Goal: Information Seeking & Learning: Understand process/instructions

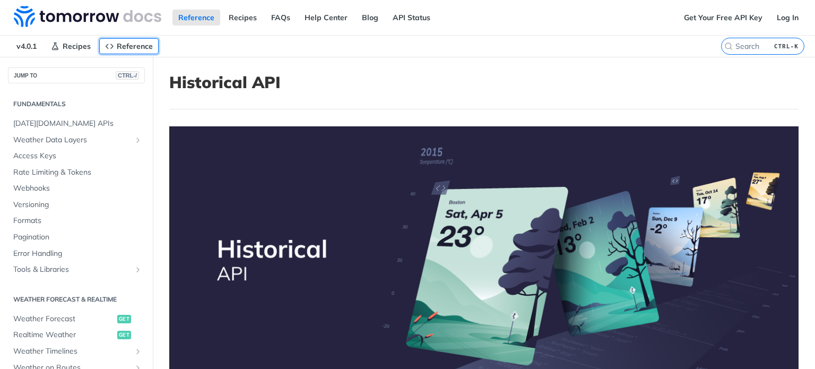
click at [132, 48] on span "Reference" at bounding box center [135, 46] width 36 height 10
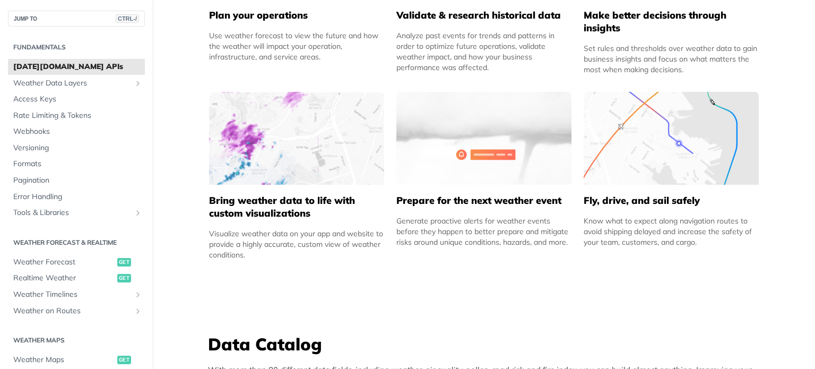
scroll to position [637, 0]
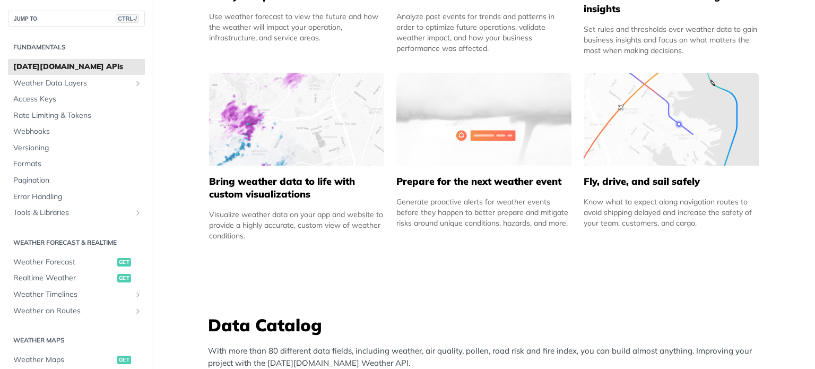
click at [298, 190] on h5 "Bring weather data to life with custom visualizations" at bounding box center [296, 187] width 175 height 25
click at [249, 234] on div "Visualize weather data on your app and website to provide a highly accurate, cu…" at bounding box center [296, 225] width 175 height 32
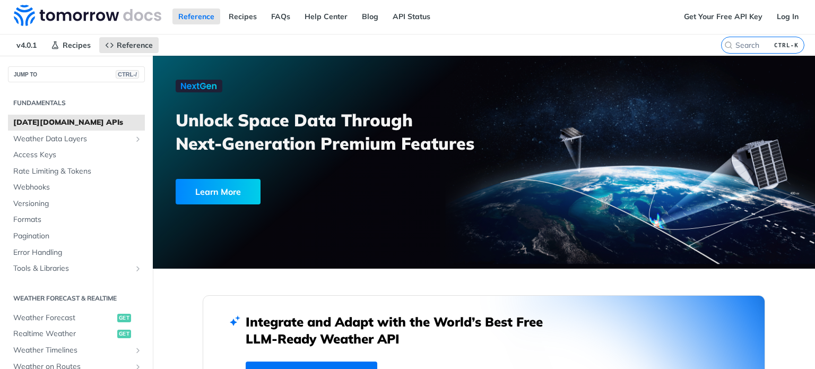
scroll to position [0, 0]
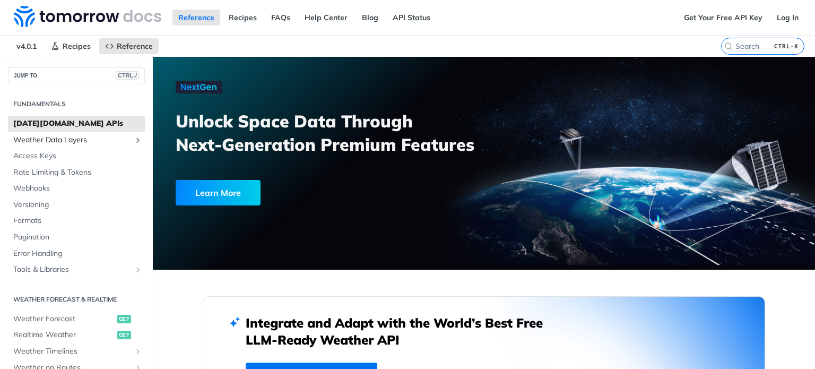
click at [64, 142] on span "Weather Data Layers" at bounding box center [72, 140] width 118 height 11
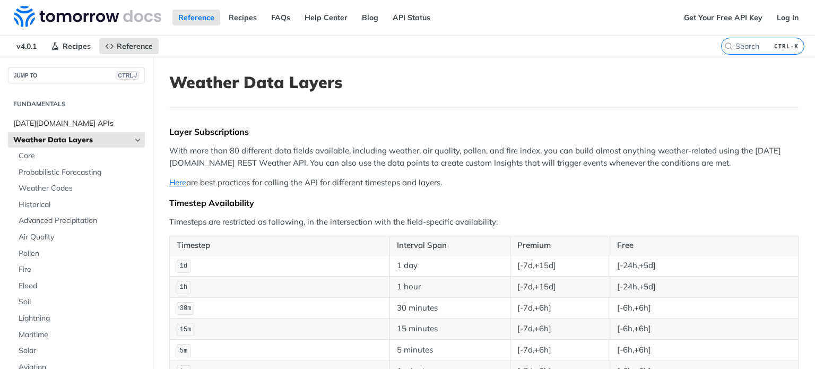
click at [50, 116] on link "[DATE][DOMAIN_NAME] APIs" at bounding box center [76, 124] width 137 height 16
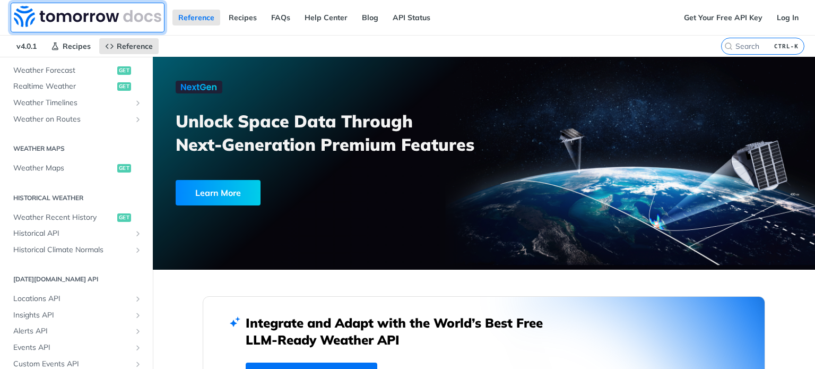
scroll to position [265, 0]
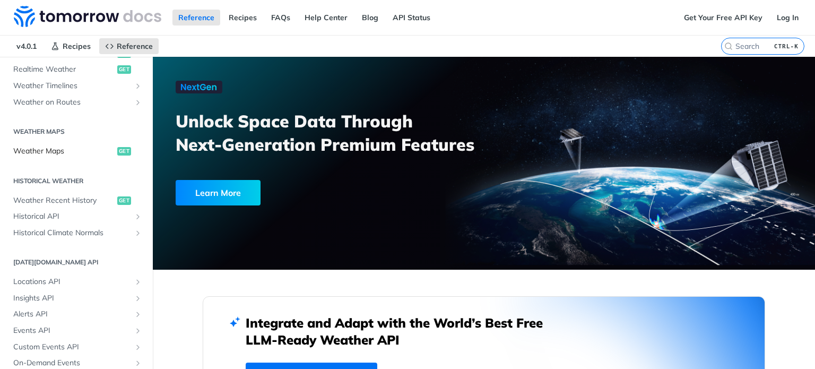
click at [79, 153] on span "Weather Maps" at bounding box center [63, 151] width 101 height 11
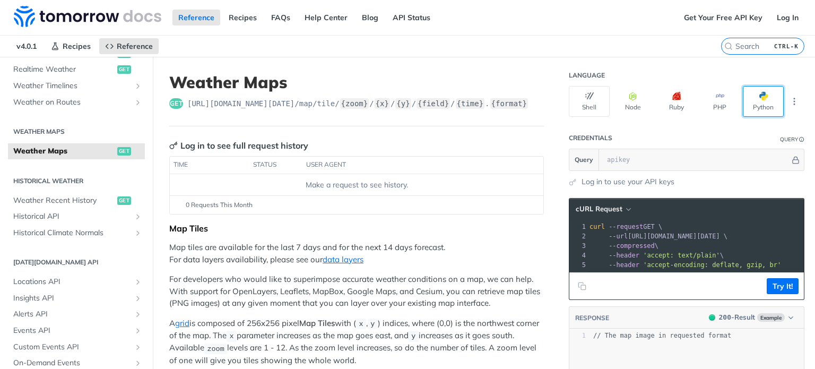
click at [765, 99] on button "Python" at bounding box center [763, 101] width 41 height 31
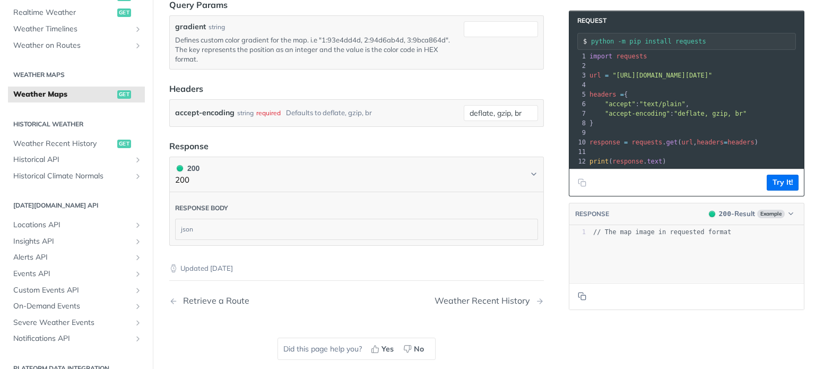
scroll to position [1221, 0]
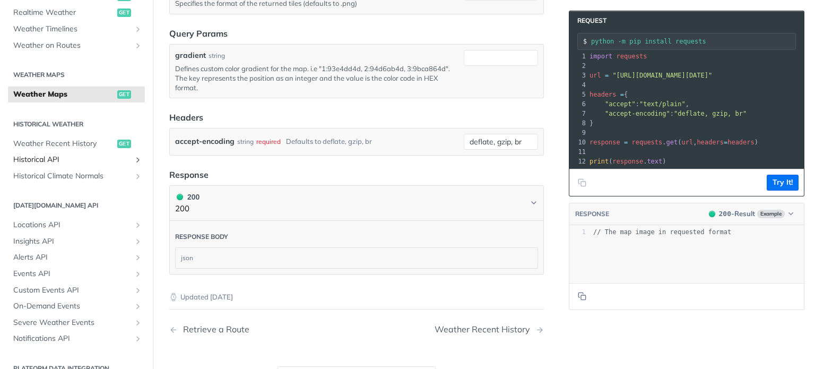
click at [70, 157] on span "Historical API" at bounding box center [72, 159] width 118 height 11
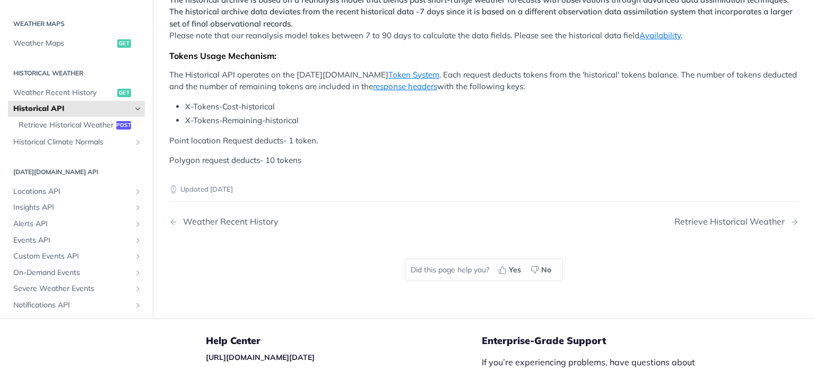
scroll to position [523, 0]
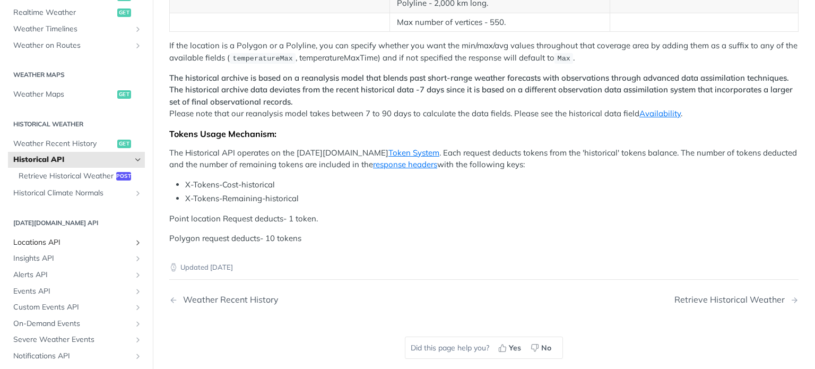
click at [82, 248] on span "Locations API" at bounding box center [72, 242] width 118 height 11
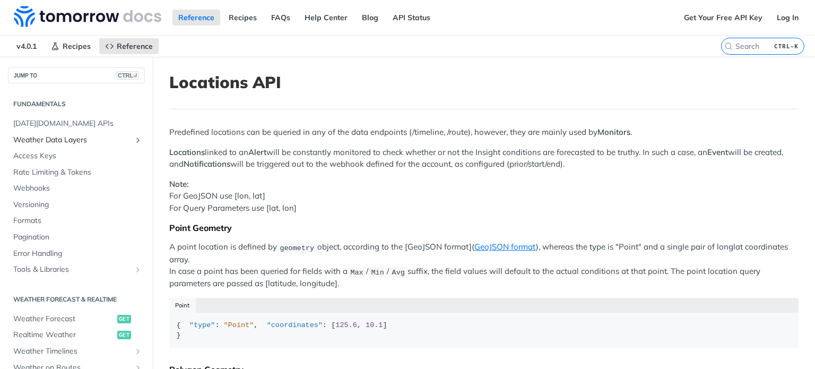
click at [79, 140] on span "Weather Data Layers" at bounding box center [72, 140] width 118 height 11
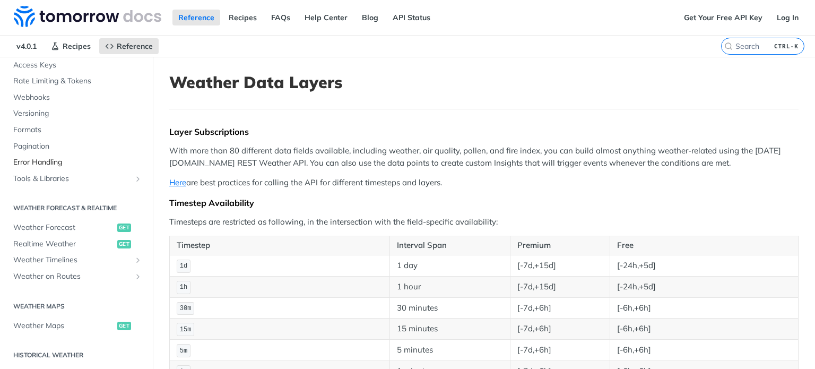
scroll to position [372, 0]
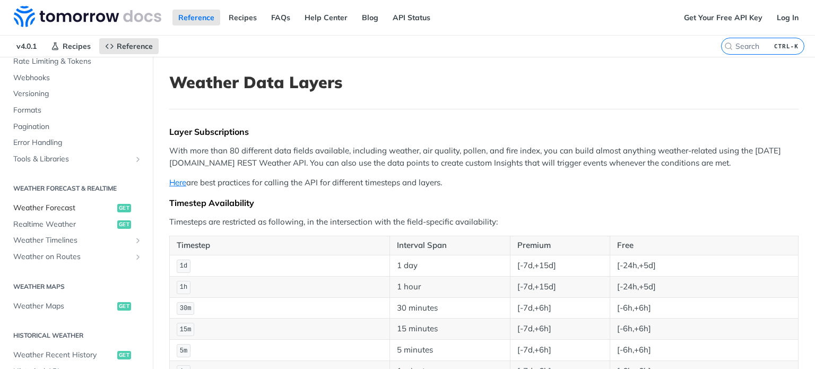
click at [74, 208] on span "Weather Forecast" at bounding box center [63, 208] width 101 height 11
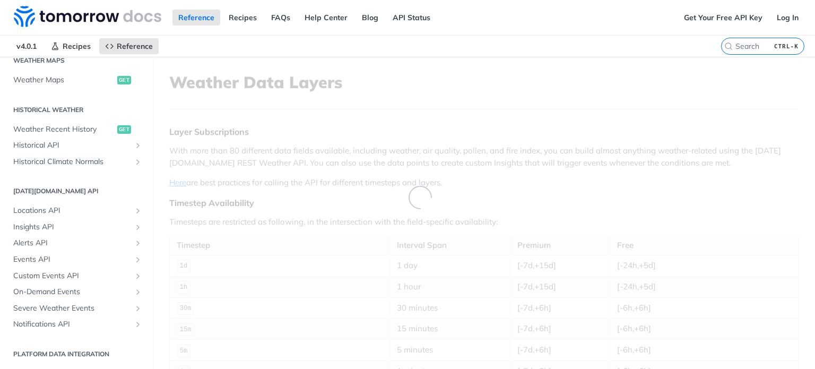
scroll to position [110, 0]
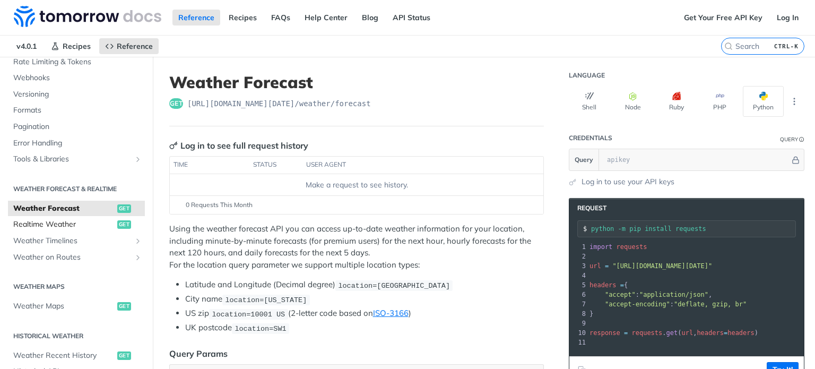
click at [81, 222] on span "Realtime Weather" at bounding box center [63, 224] width 101 height 11
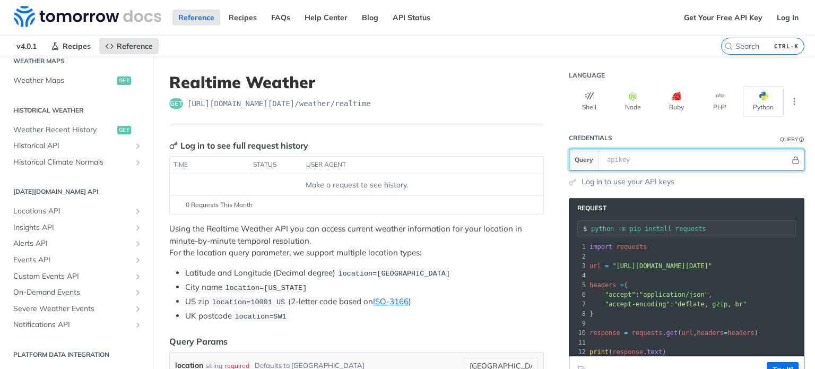
click at [626, 164] on input "text" at bounding box center [696, 159] width 188 height 21
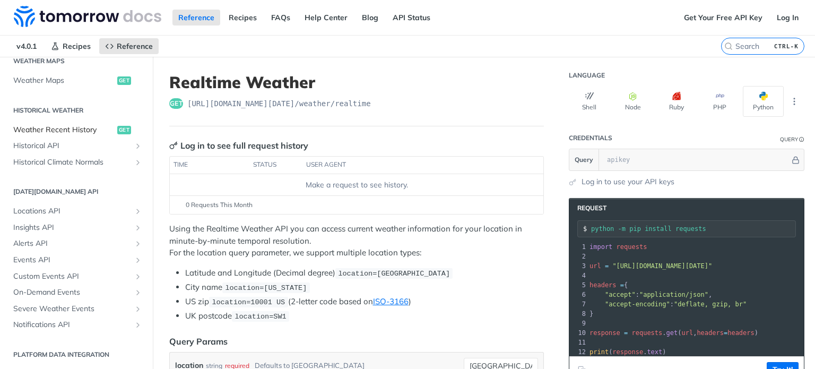
click at [81, 131] on span "Weather Recent History" at bounding box center [63, 130] width 101 height 11
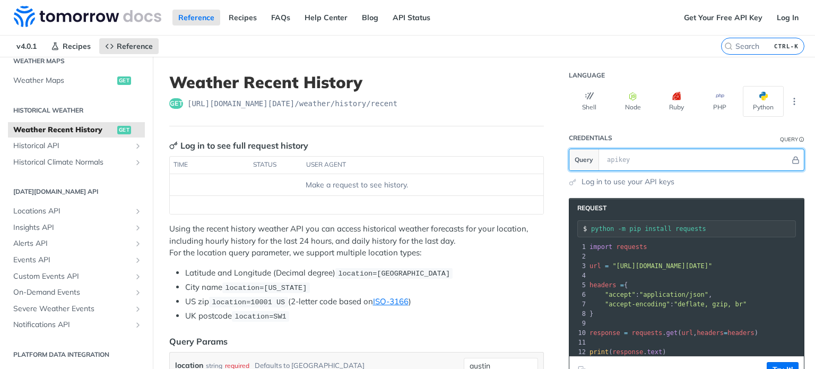
click at [618, 159] on input "text" at bounding box center [696, 159] width 188 height 21
paste input "C9dJ9Lubwok3L9HtQmtX1QDAPInv1X09"
type input "C9dJ9Lubwok3L9HtQmtX1QDAPInv1X09"
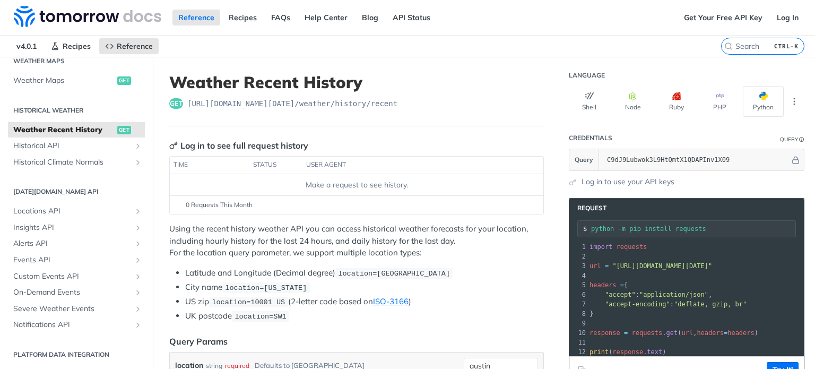
click at [635, 182] on link "Log in to use your API keys" at bounding box center [628, 181] width 93 height 11
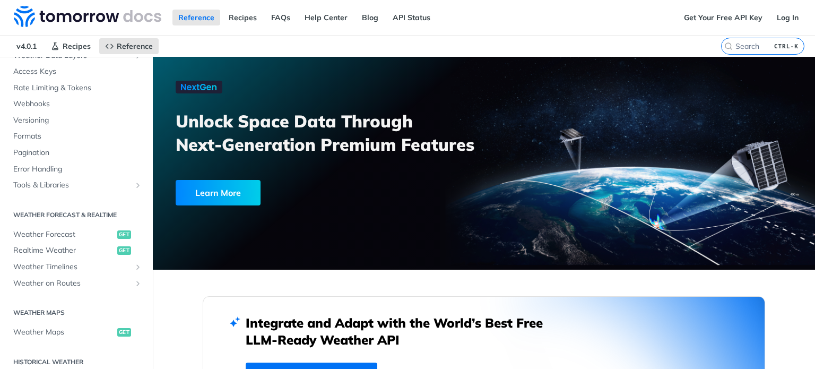
scroll to position [159, 0]
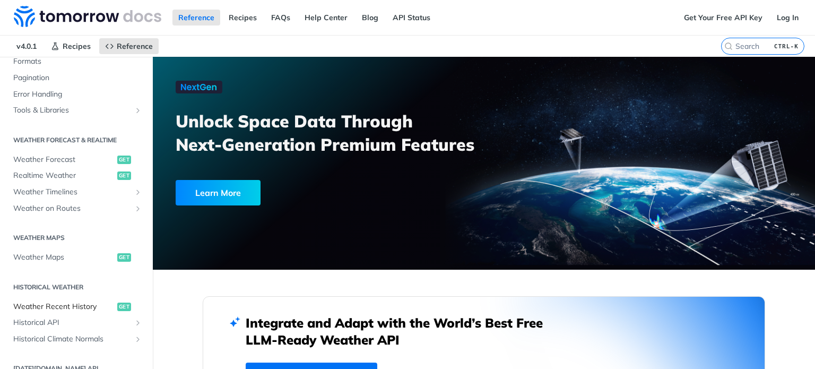
click at [79, 307] on span "Weather Recent History" at bounding box center [63, 306] width 101 height 11
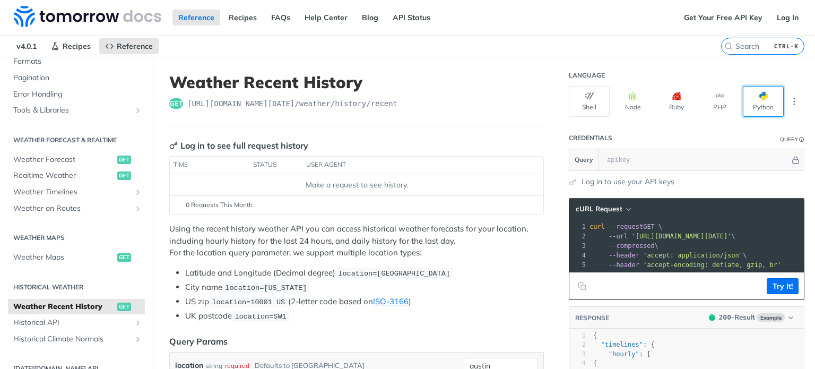
click at [764, 104] on button "Python" at bounding box center [763, 101] width 41 height 31
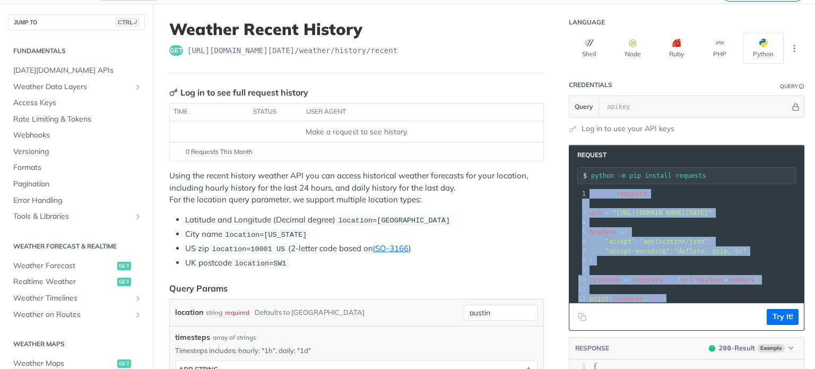
drag, startPoint x: 662, startPoint y: 284, endPoint x: 576, endPoint y: 168, distance: 144.5
click at [576, 168] on div "Request python -m pip install requests xxxxxxxxxx 12 1 import requests 2 ​ 3 ur…" at bounding box center [687, 238] width 236 height 186
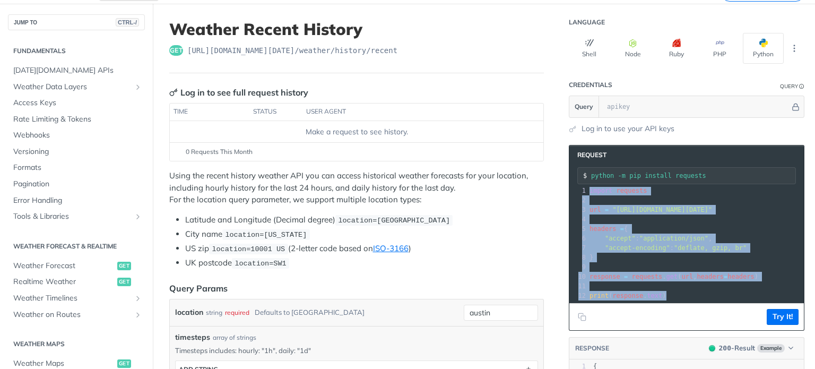
scroll to position [11, 0]
copy div "import requests 2 ​ 3 url = "[URL][DOMAIN_NAME][DATE]" 4 ​ 5 headers = { 6 "acc…"
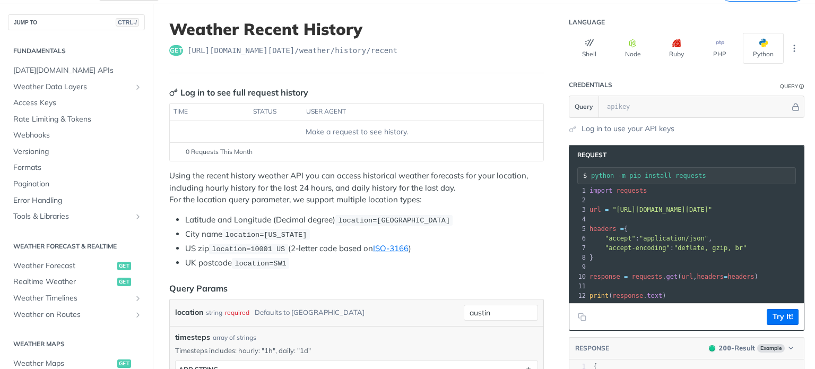
click at [508, 216] on li "Latitude and Longitude (Decimal degree) location=[GEOGRAPHIC_DATA]" at bounding box center [364, 220] width 359 height 12
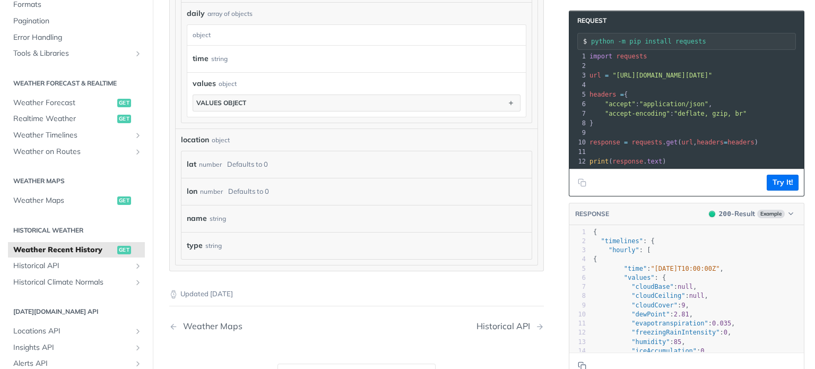
scroll to position [796, 0]
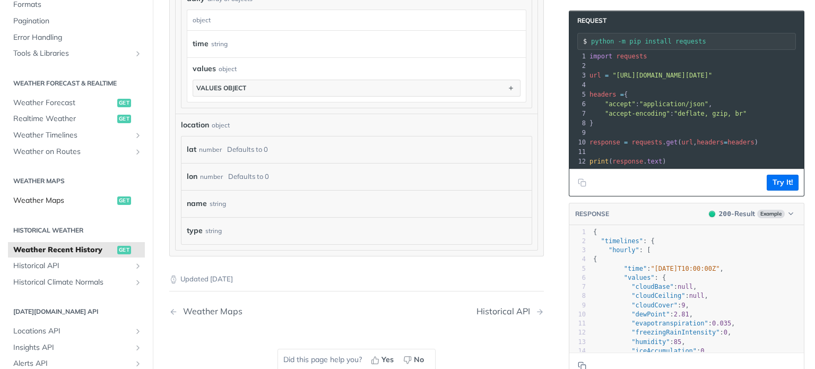
click at [73, 199] on span "Weather Maps" at bounding box center [63, 200] width 101 height 11
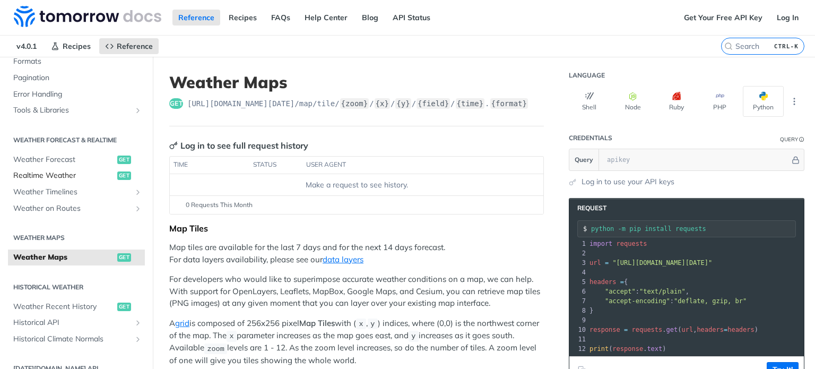
click at [85, 176] on span "Realtime Weather" at bounding box center [63, 175] width 101 height 11
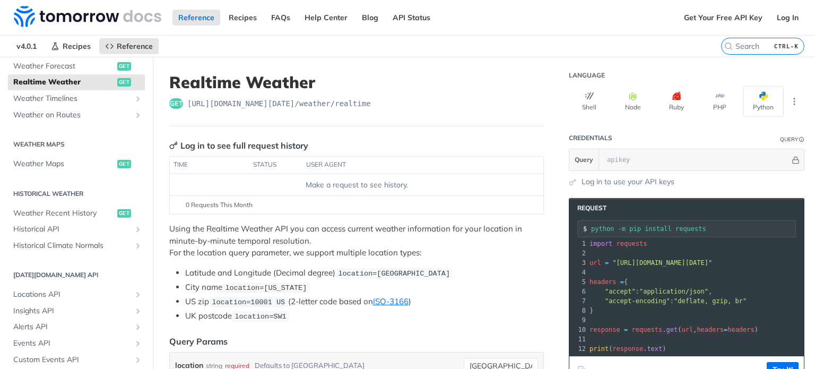
scroll to position [318, 0]
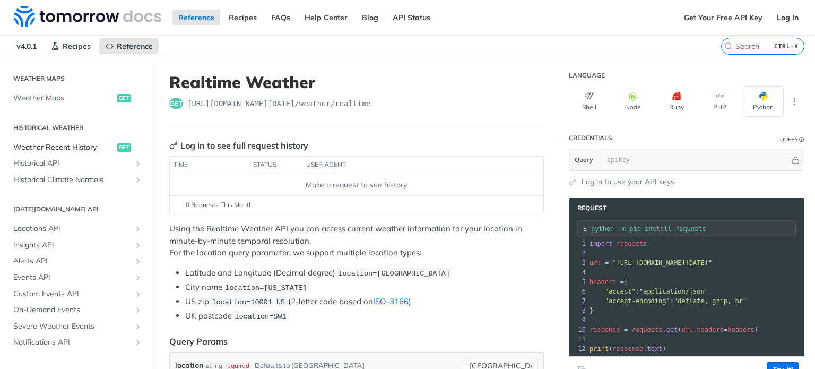
click at [90, 152] on link "Weather Recent History get" at bounding box center [76, 148] width 137 height 16
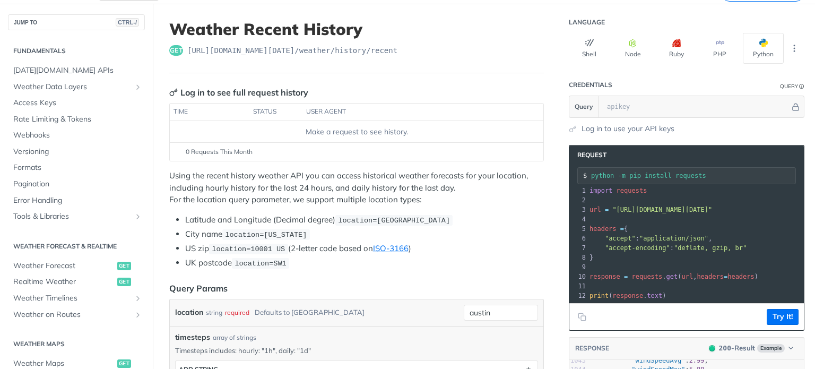
scroll to position [11, 0]
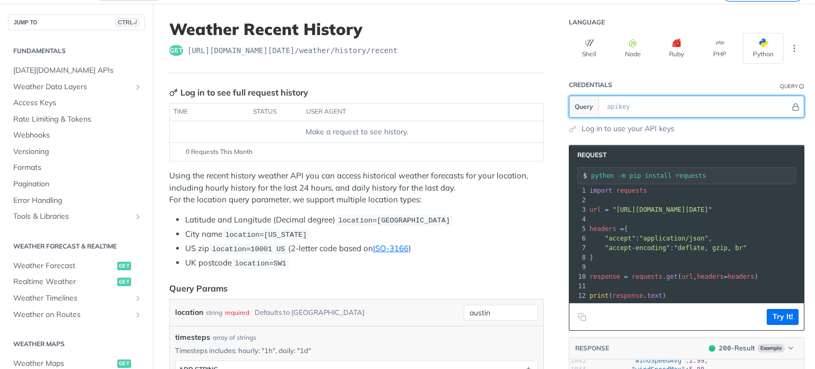
click at [610, 108] on input "text" at bounding box center [696, 106] width 188 height 21
click at [613, 106] on input "text" at bounding box center [696, 106] width 188 height 21
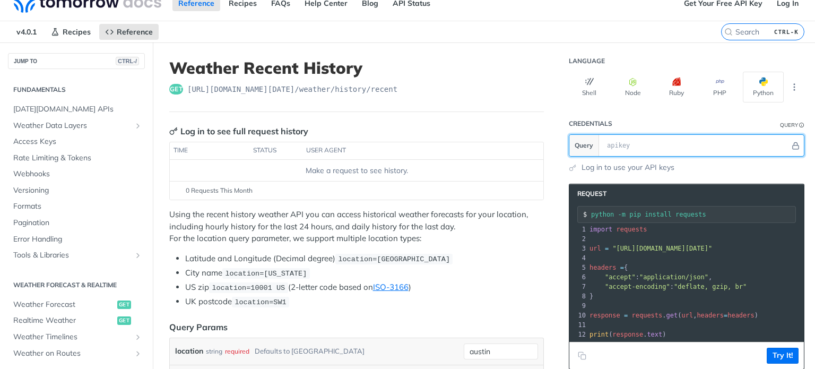
scroll to position [0, 0]
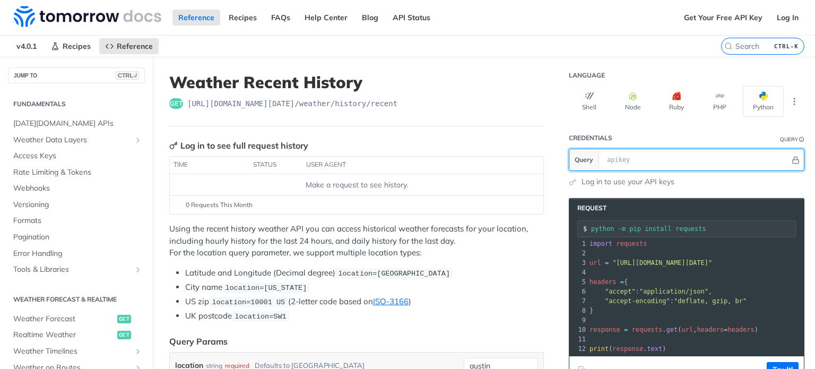
click at [663, 162] on input "text" at bounding box center [696, 159] width 188 height 21
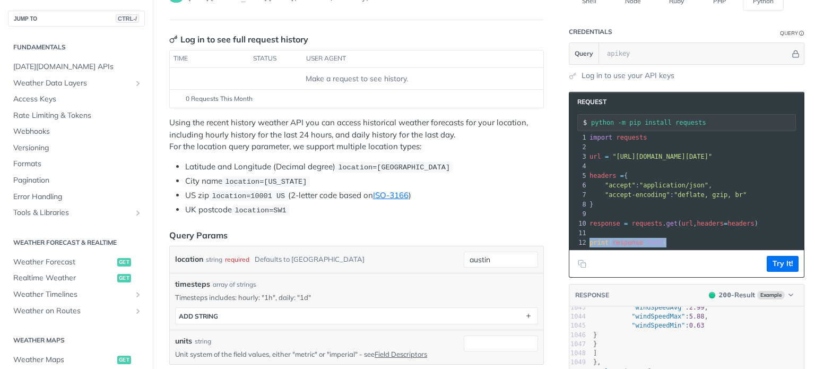
drag, startPoint x: 761, startPoint y: 237, endPoint x: 544, endPoint y: 237, distance: 217.6
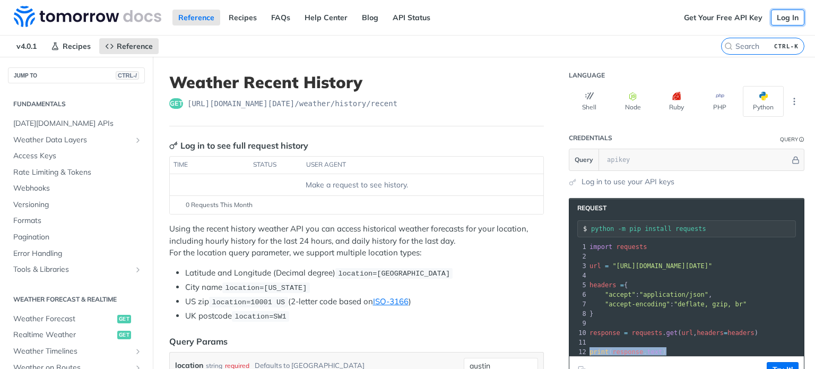
click at [777, 18] on link "Log In" at bounding box center [787, 18] width 33 height 16
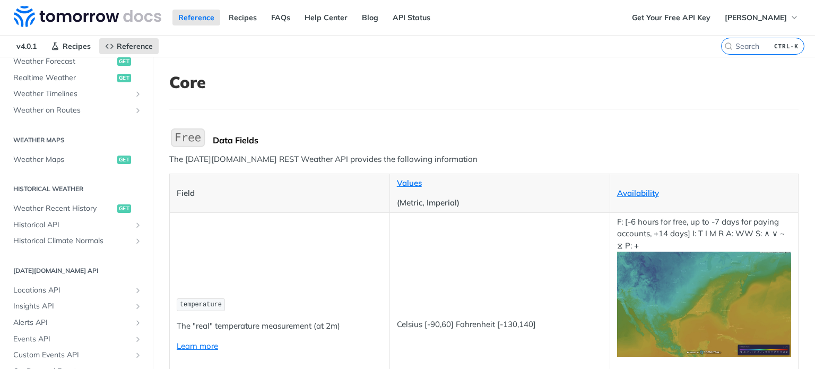
scroll to position [597, 0]
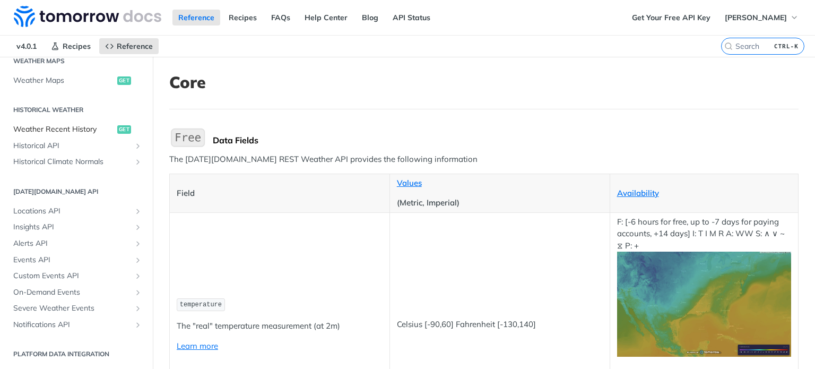
click at [87, 123] on link "Weather Recent History get" at bounding box center [76, 130] width 137 height 16
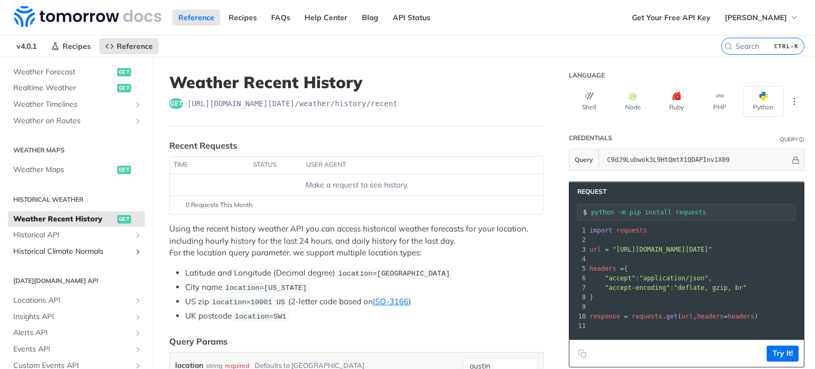
scroll to position [230, 0]
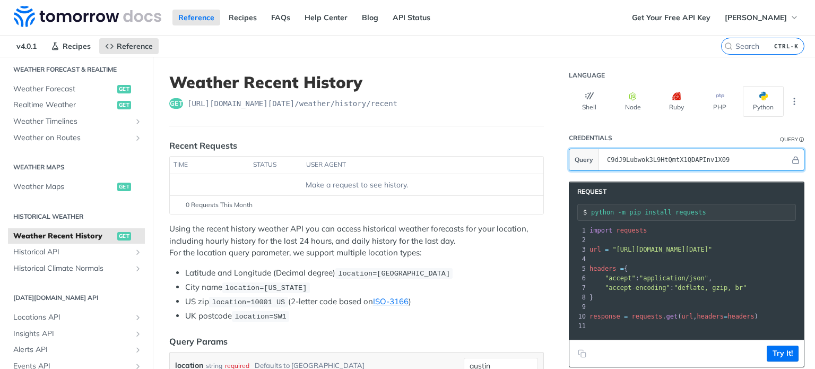
click at [749, 158] on input "C9dJ9Lubwok3L9HtQmtX1QDAPInv1X09" at bounding box center [696, 159] width 188 height 21
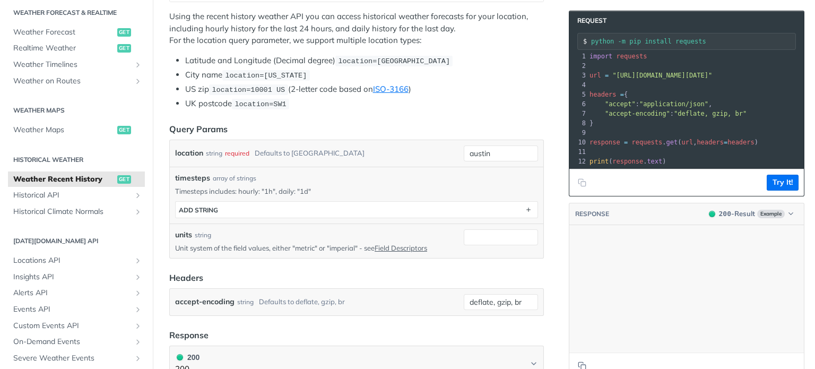
scroll to position [8139, 0]
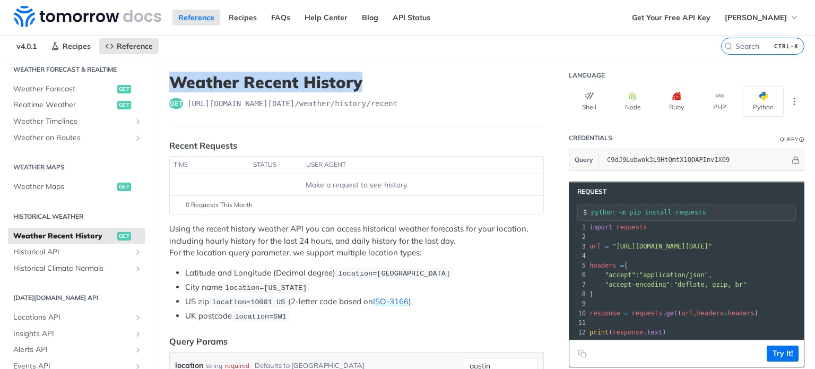
drag, startPoint x: 379, startPoint y: 76, endPoint x: 155, endPoint y: 84, distance: 224.1
copy h1 "Weather Recent History"
